Goal: Information Seeking & Learning: Learn about a topic

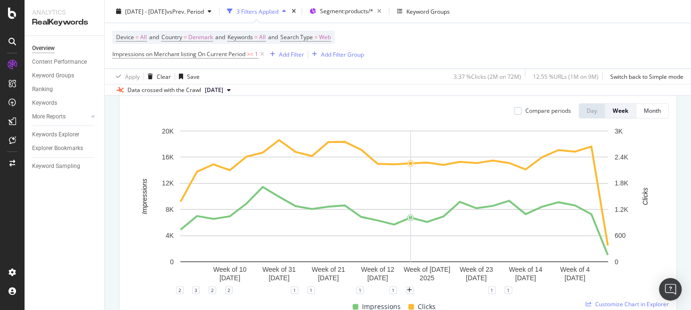
scroll to position [108, 0]
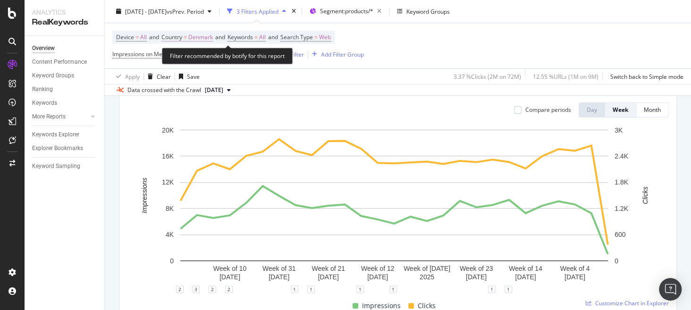
click at [201, 34] on span "Denmark" at bounding box center [200, 37] width 25 height 13
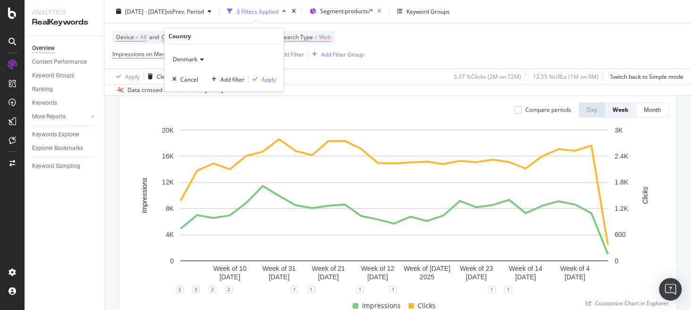
click at [190, 60] on span "Denmark" at bounding box center [184, 59] width 25 height 8
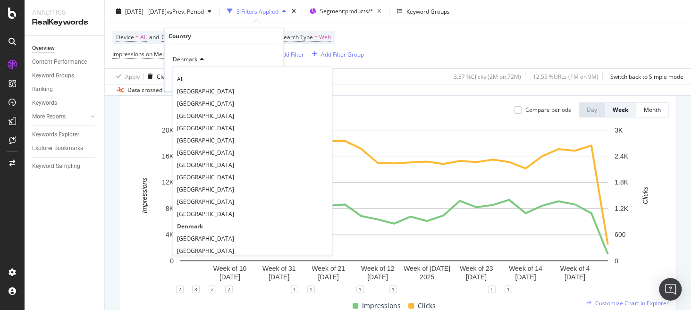
click at [200, 80] on div "All" at bounding box center [252, 79] width 156 height 12
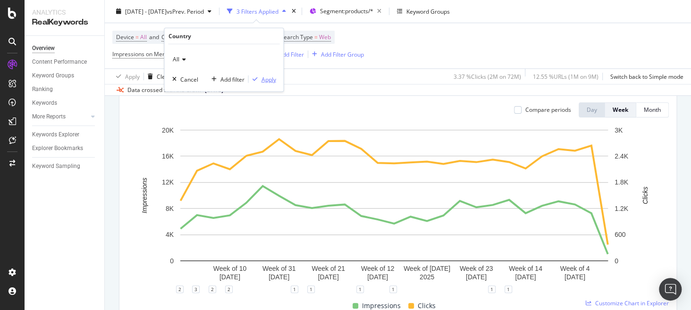
click at [267, 79] on div "Apply" at bounding box center [268, 79] width 15 height 8
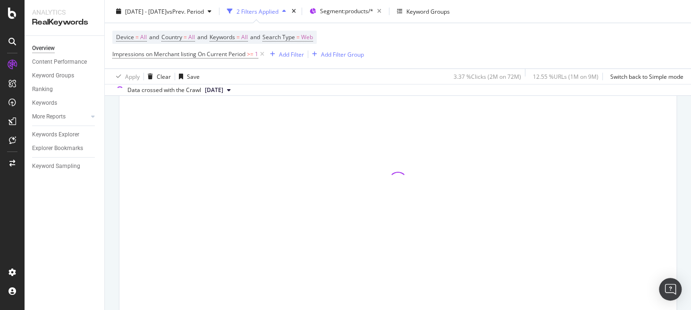
click at [540, 48] on div "Device = All and Country = All and Keywords = All and Search Type = Web Impress…" at bounding box center [397, 45] width 571 height 45
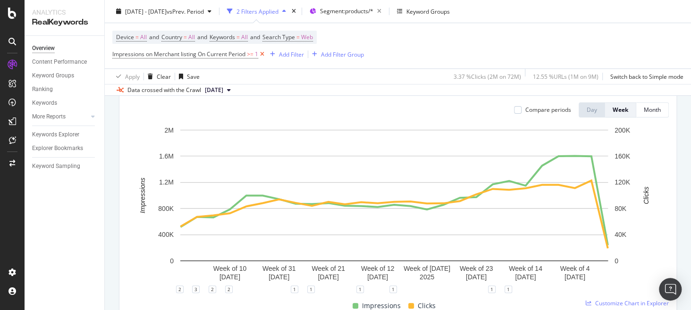
click at [265, 56] on icon at bounding box center [262, 54] width 8 height 9
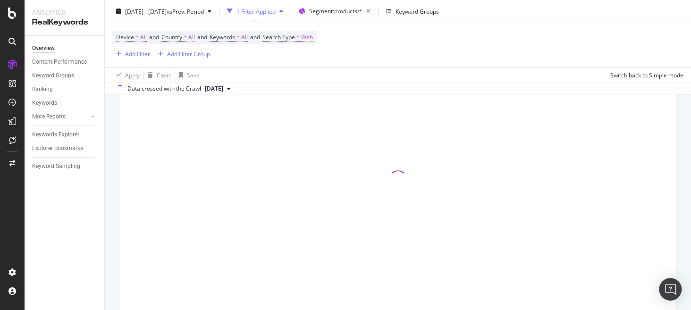
scroll to position [106, 0]
